Goal: Information Seeking & Learning: Learn about a topic

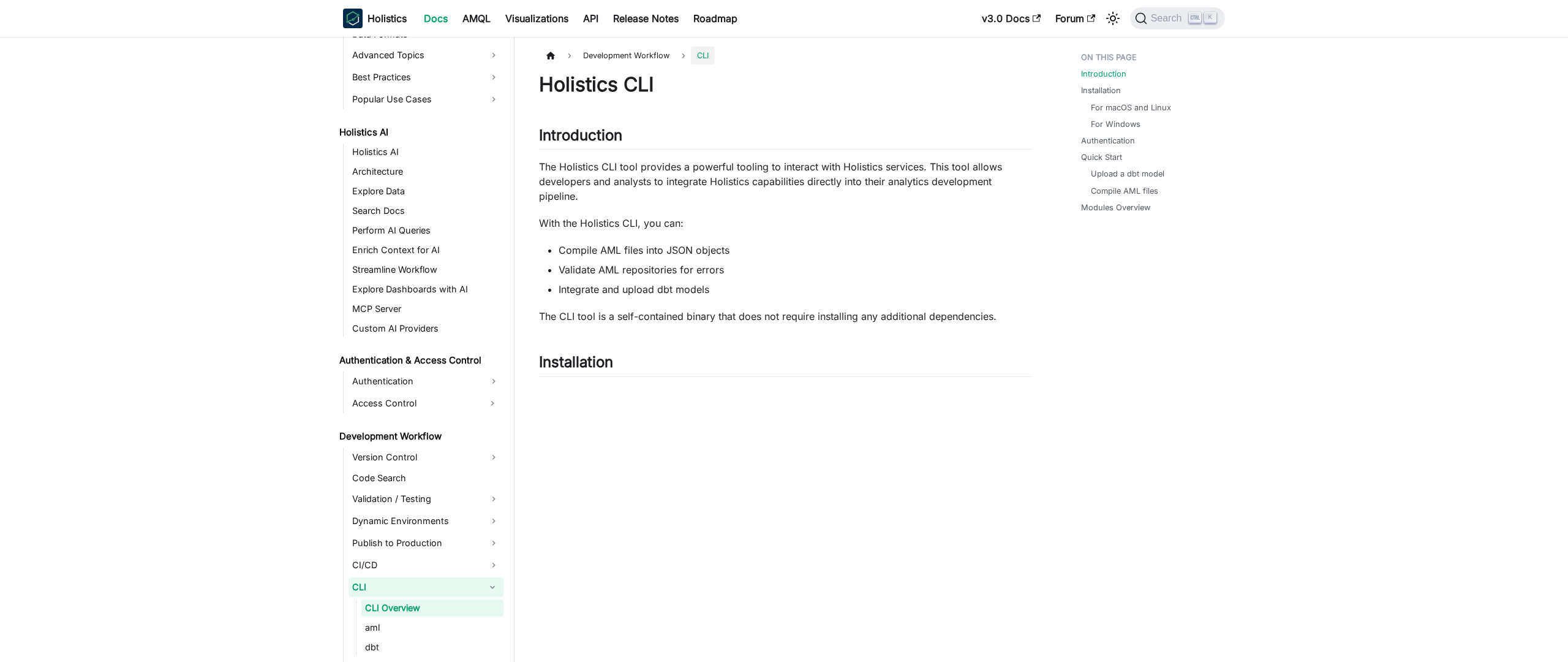
scroll to position [625, 0]
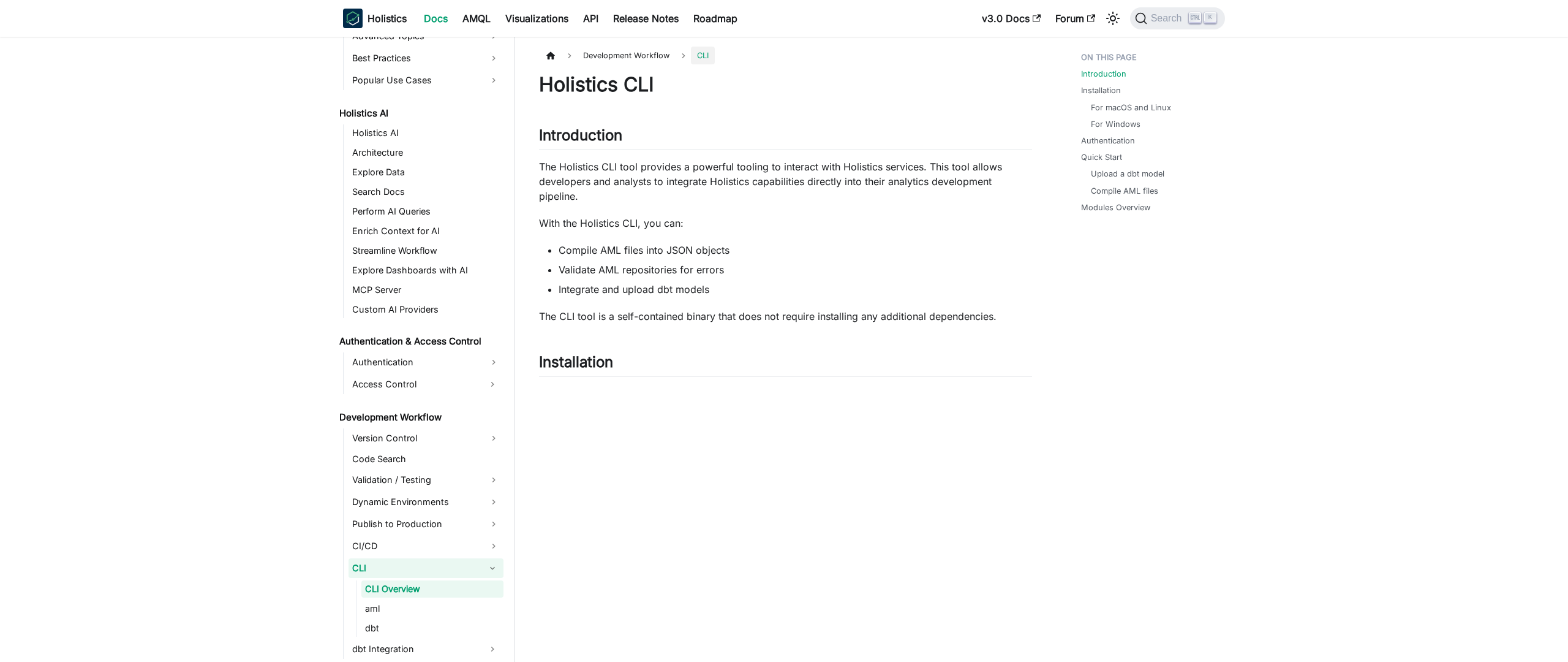
scroll to position [625, 0]
